Goal: Information Seeking & Learning: Learn about a topic

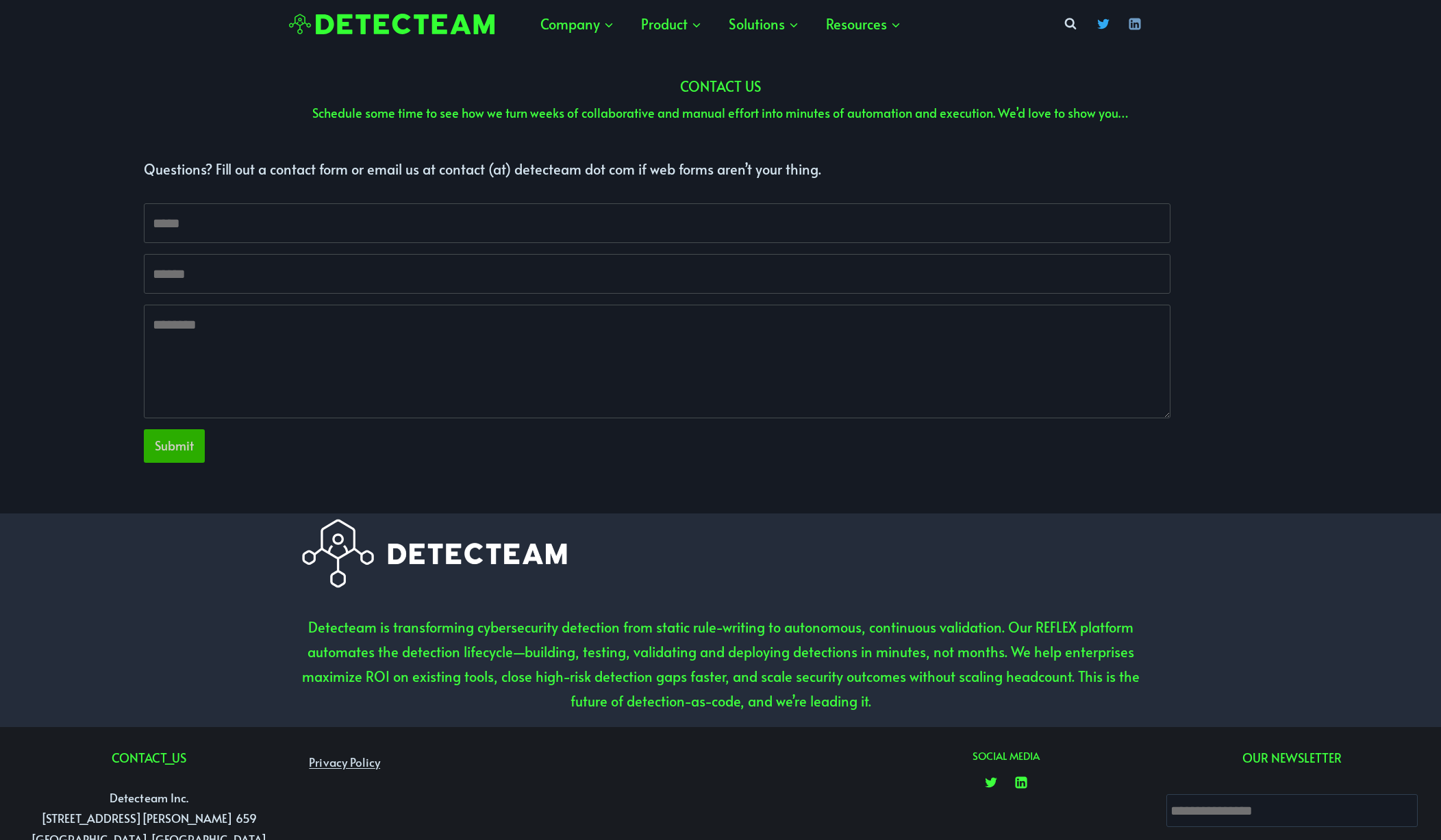
scroll to position [3985, 0]
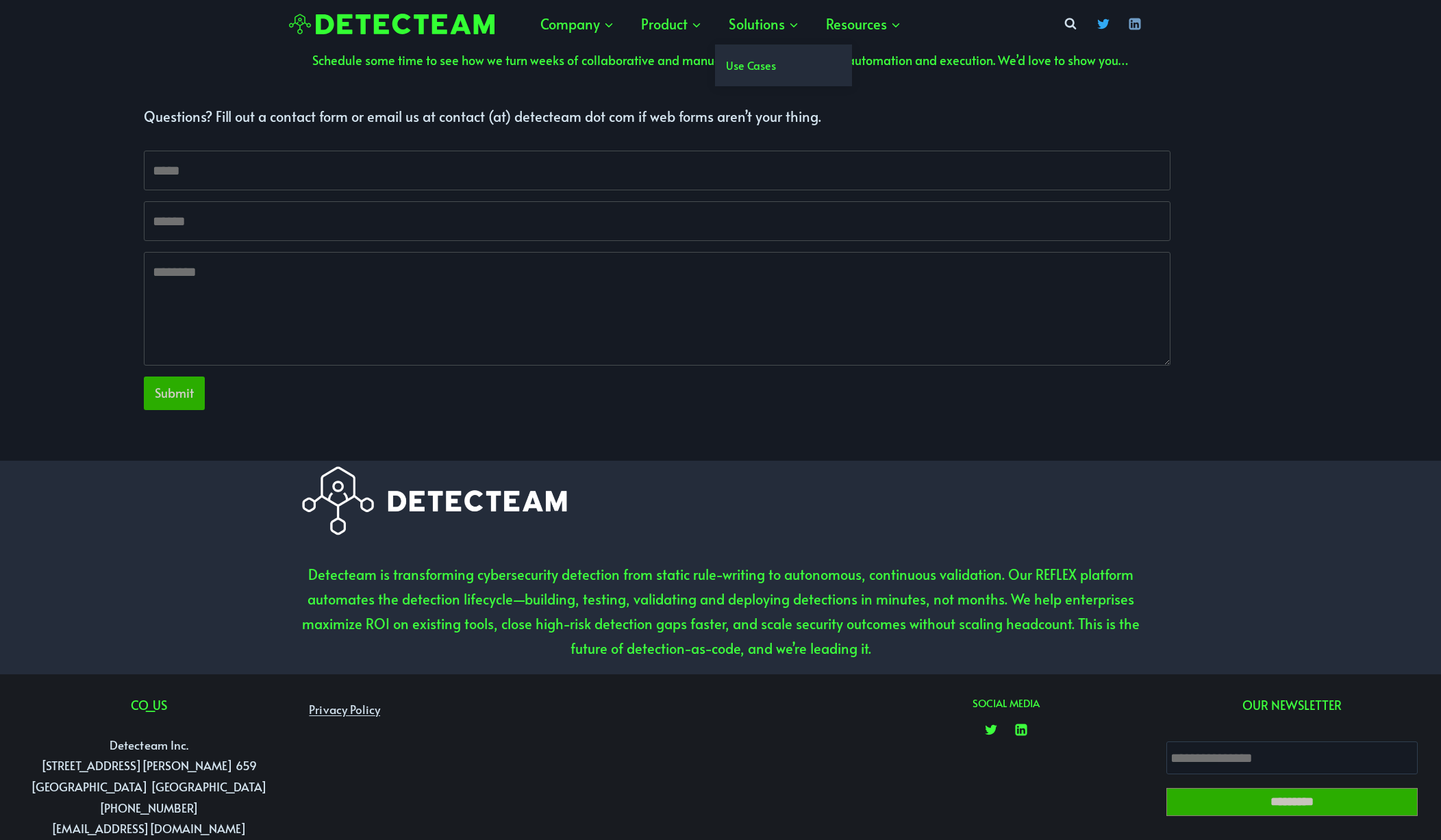
click at [765, 78] on link "Use Cases" at bounding box center [783, 65] width 137 height 42
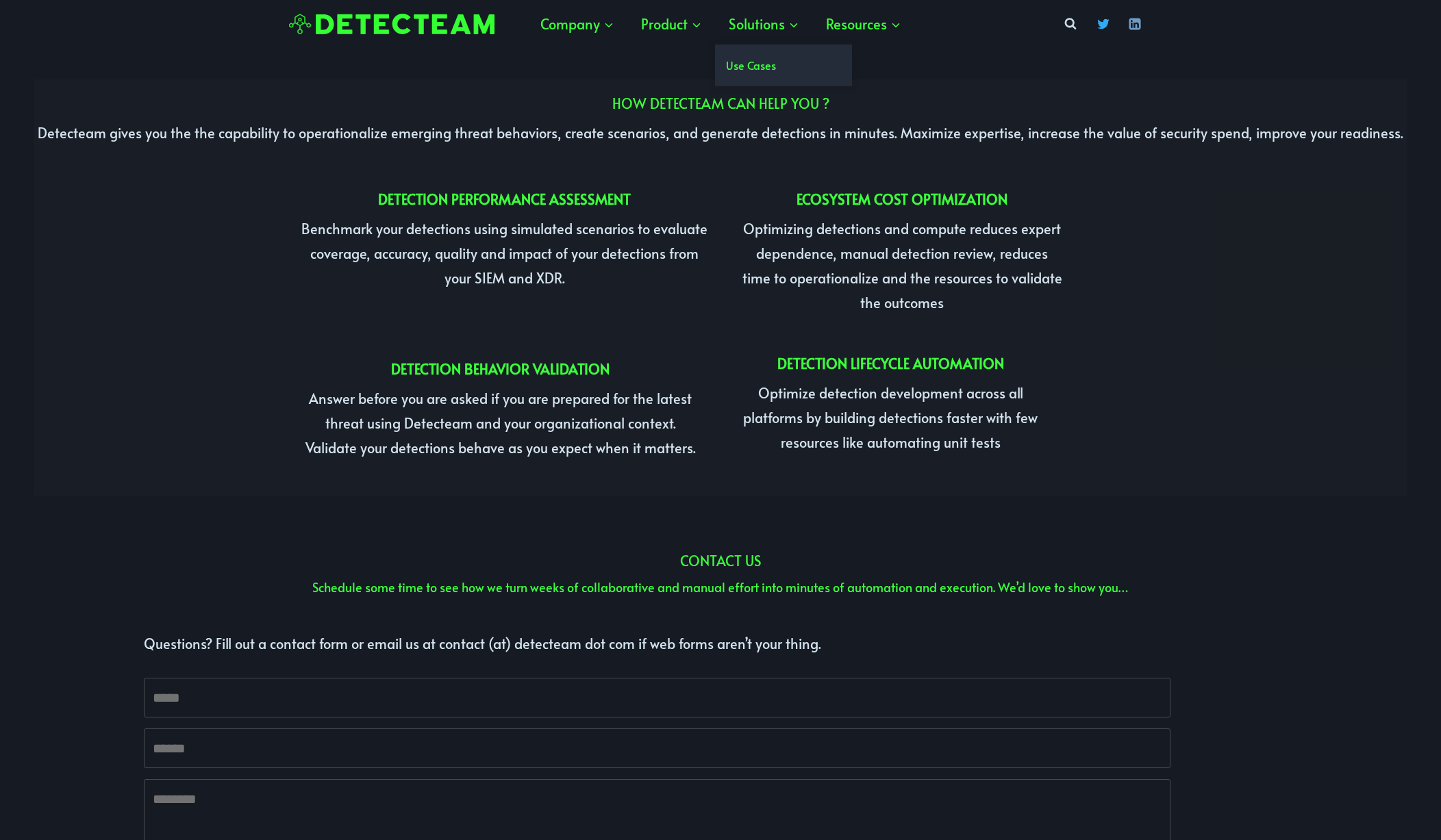
scroll to position [3985, 0]
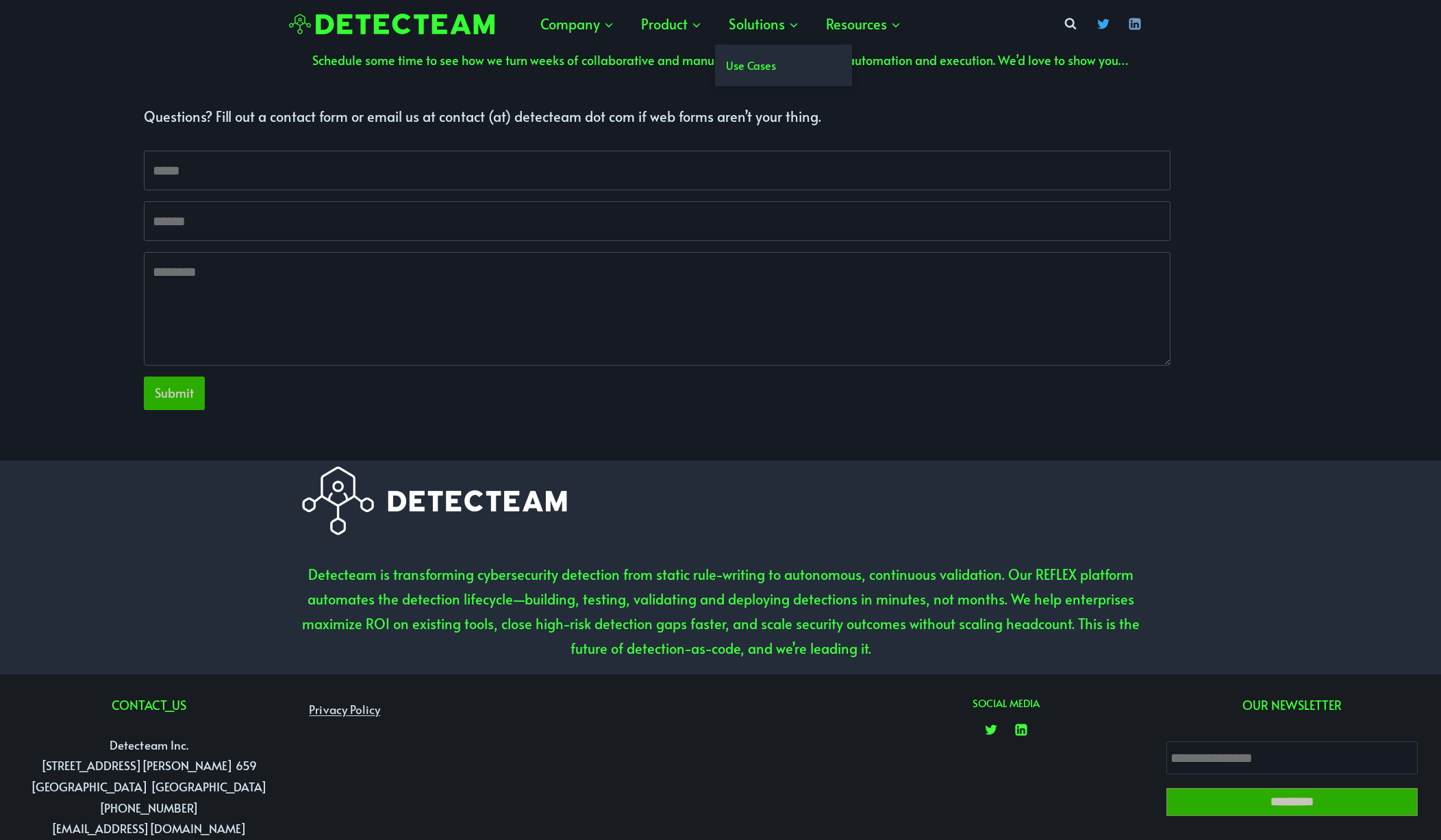
click at [754, 75] on link "Use Cases" at bounding box center [783, 65] width 137 height 42
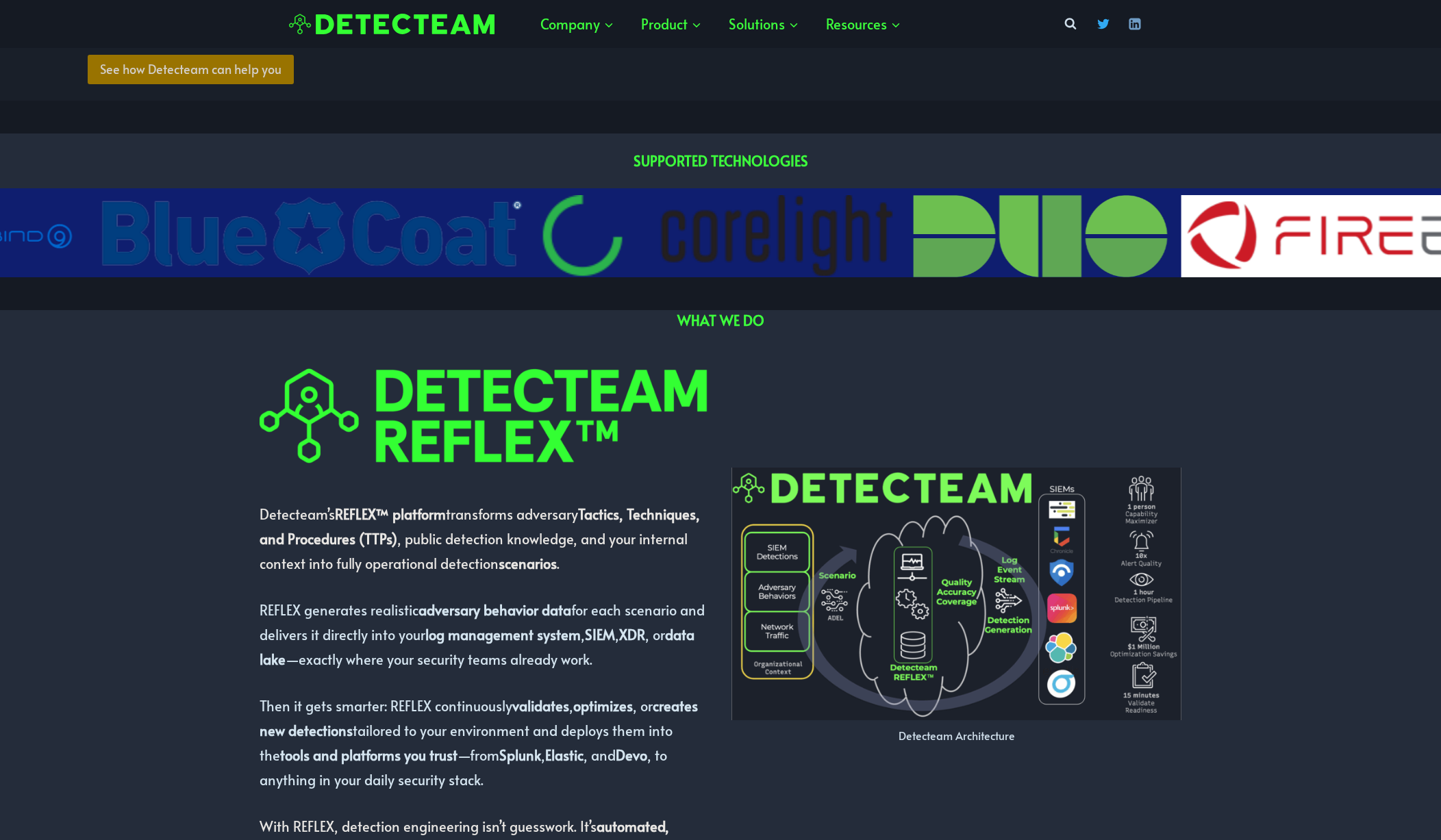
scroll to position [0, 0]
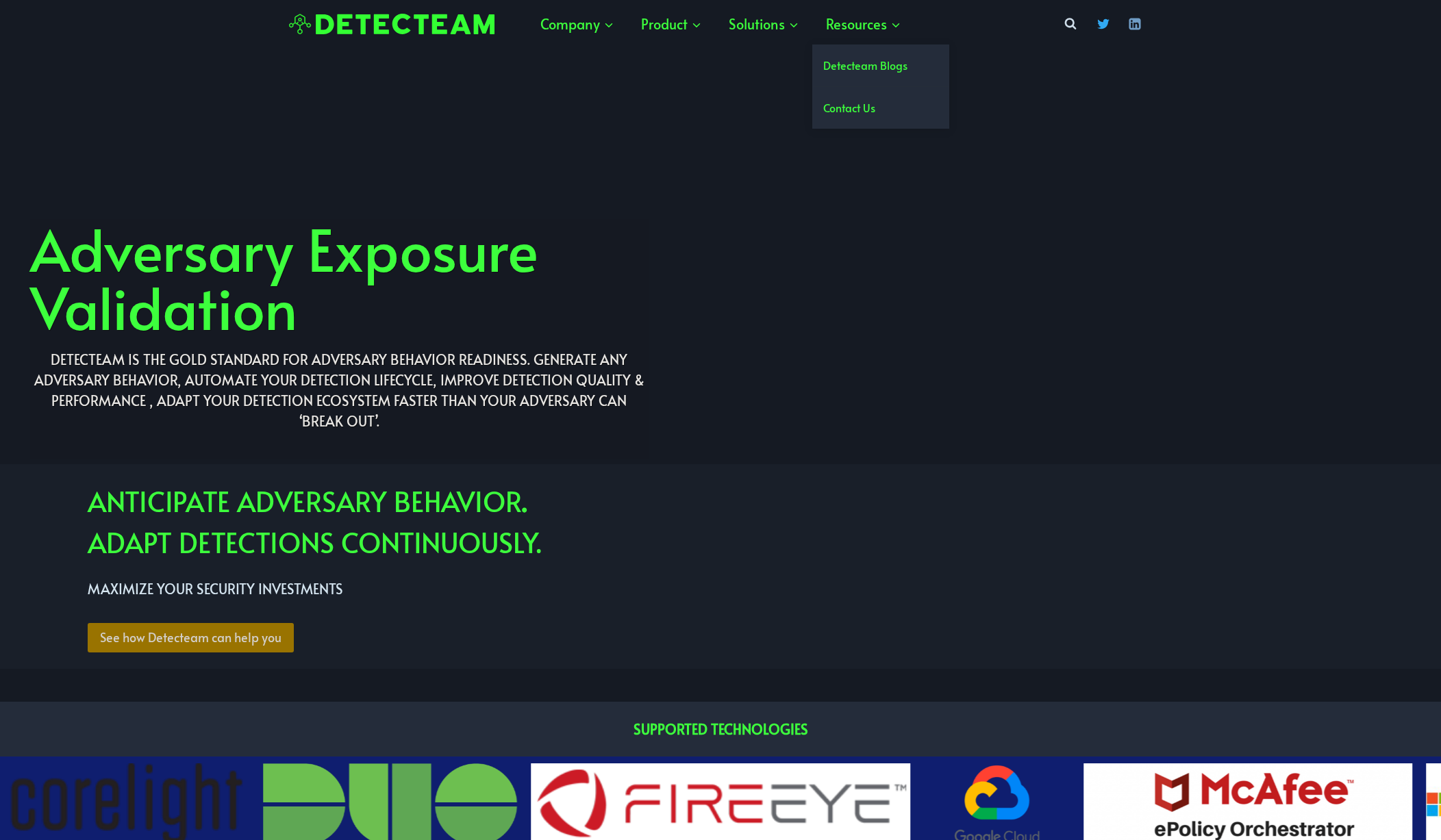
click at [855, 58] on link "Detecteam Blogs" at bounding box center [880, 65] width 137 height 42
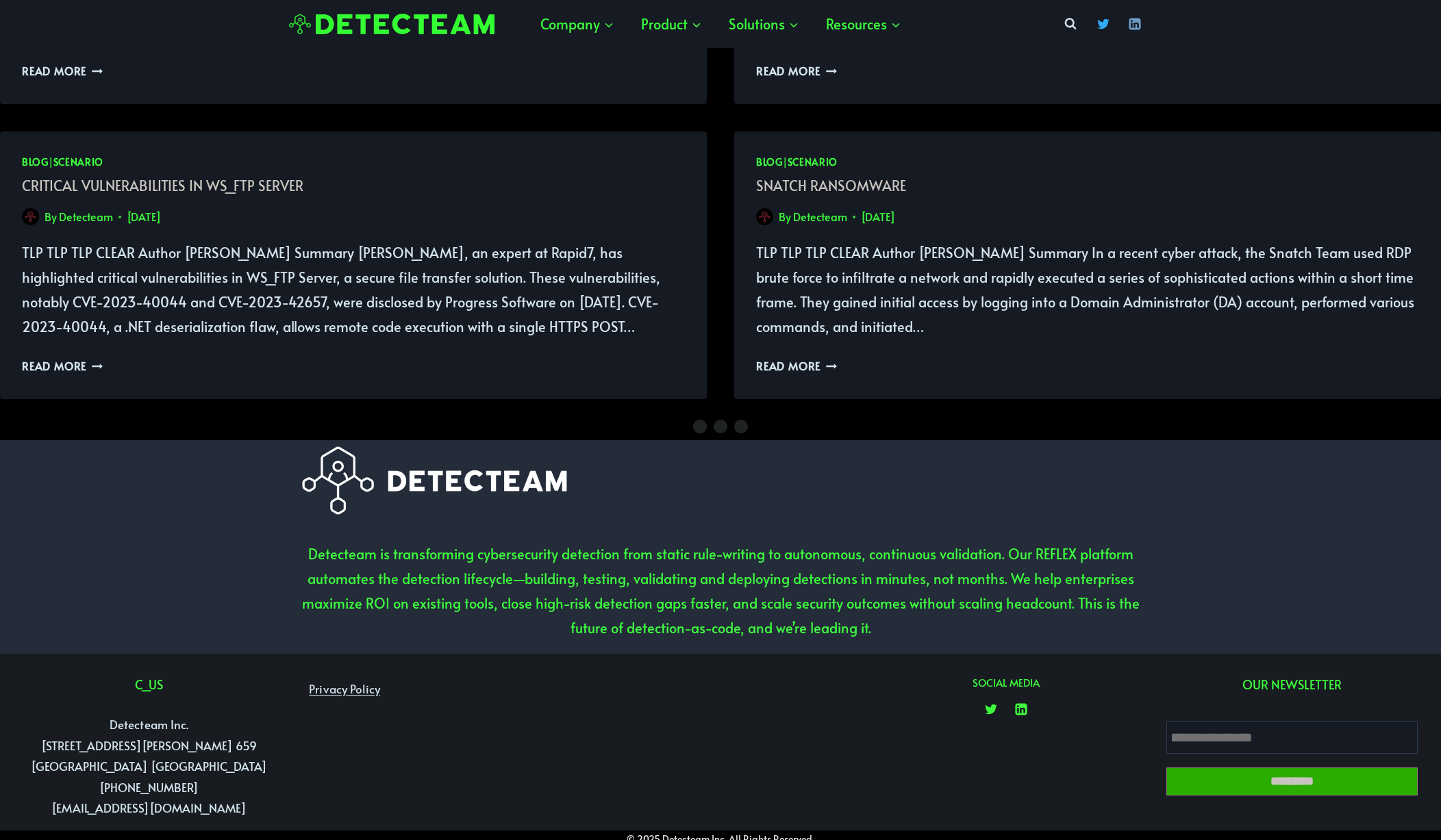
scroll to position [1188, 0]
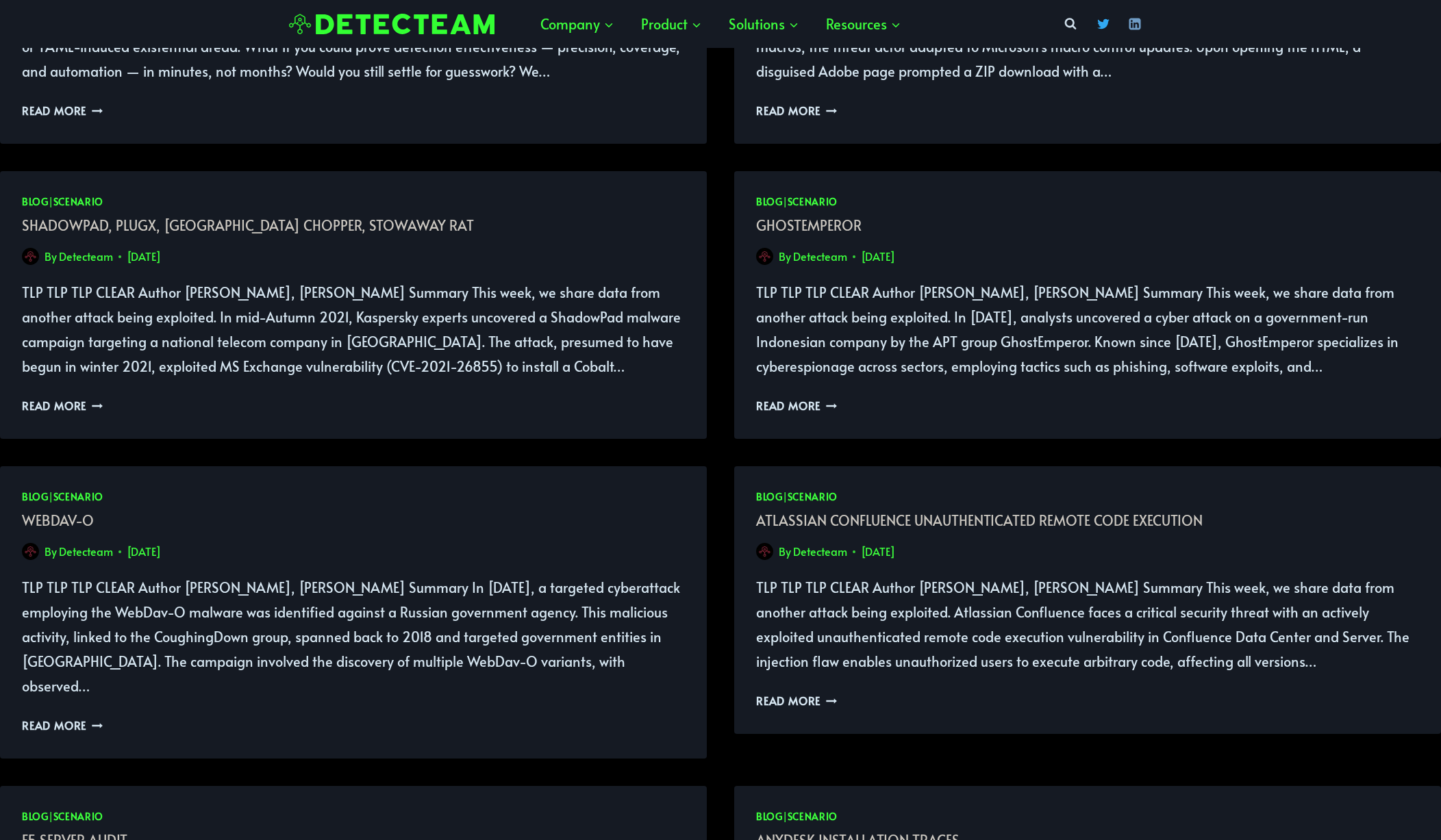
scroll to position [209, 0]
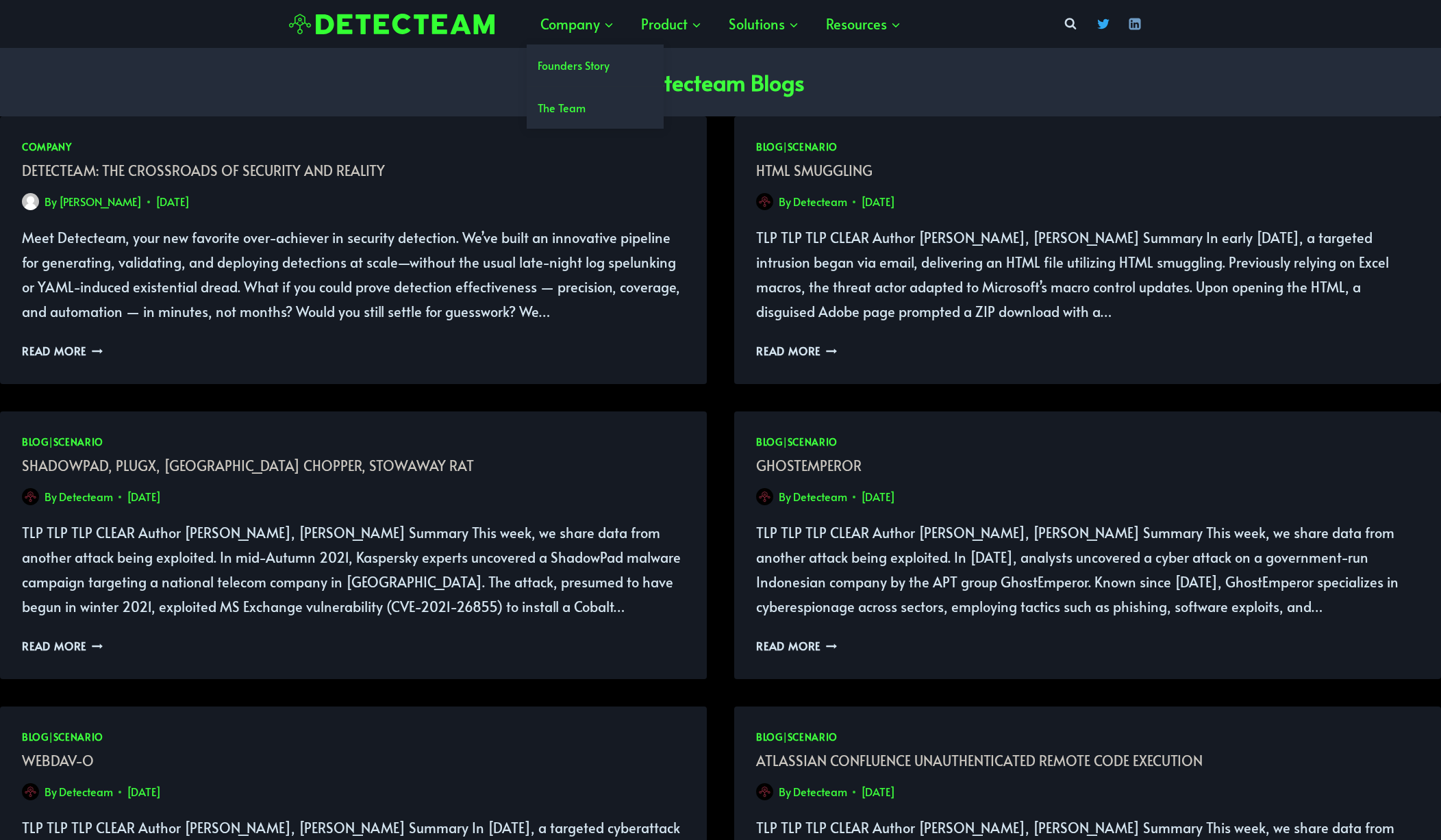
click at [564, 75] on link "Founders Story" at bounding box center [595, 65] width 137 height 42
